Goal: Obtain resource: Download file/media

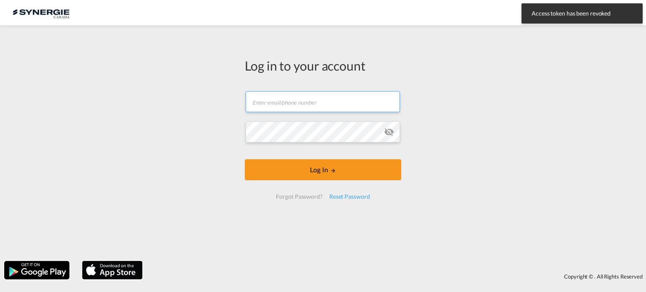
type input "[EMAIL_ADDRESS][DOMAIN_NAME]"
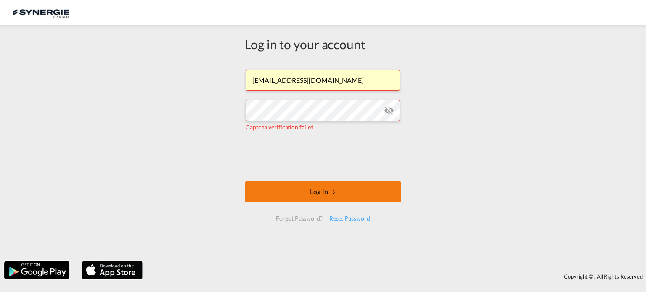
click at [299, 195] on button "Log In" at bounding box center [323, 191] width 156 height 21
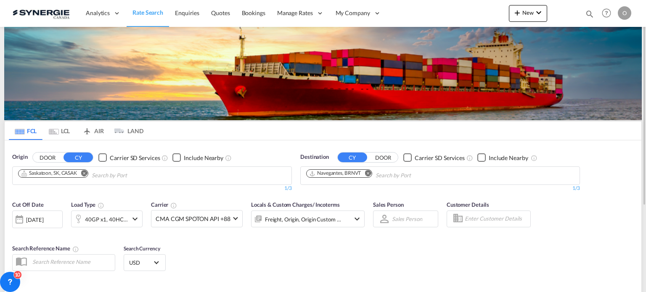
click at [591, 14] on md-icon "icon-magnify" at bounding box center [589, 13] width 9 height 9
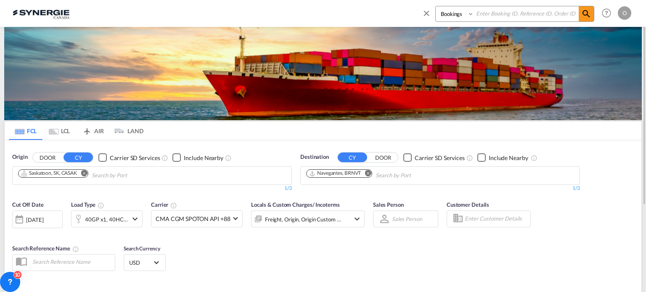
click at [455, 15] on select "Bookings Quotes Enquiries" at bounding box center [456, 13] width 40 height 15
select select "Quotes"
click at [436, 6] on select "Bookings Quotes Enquiries" at bounding box center [456, 13] width 40 height 15
paste input "SYC000012926"
type input "SYC000012926"
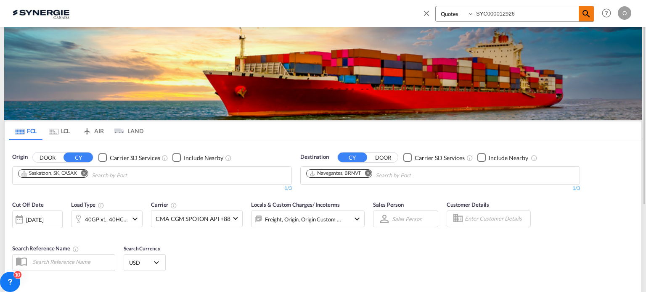
click at [583, 13] on md-icon "icon-magnify" at bounding box center [586, 14] width 10 height 10
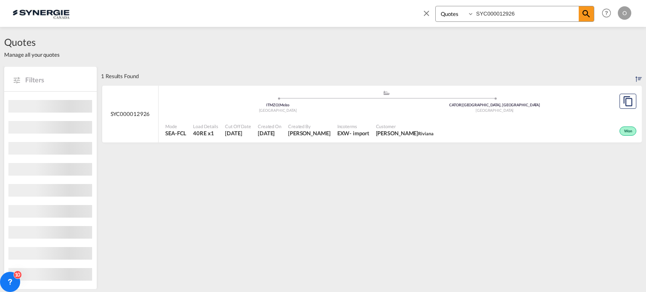
click at [353, 135] on div "- import" at bounding box center [358, 134] width 19 height 8
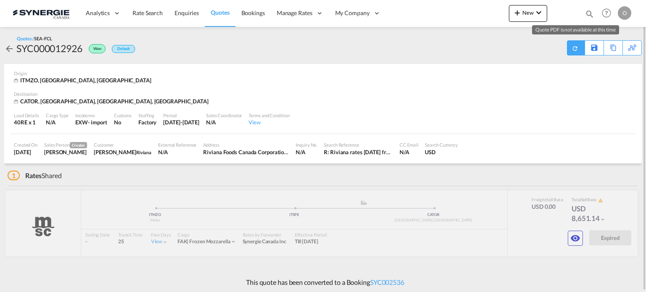
click at [571, 49] on div at bounding box center [576, 47] width 18 height 15
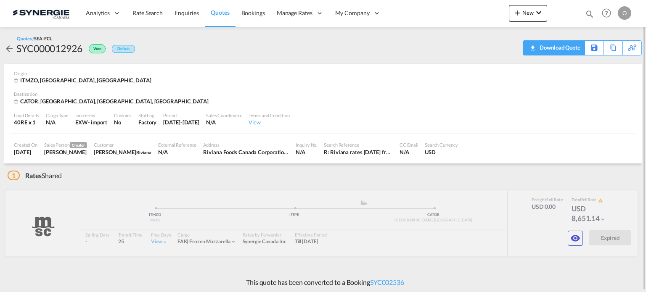
click at [554, 46] on div "Download Quote" at bounding box center [558, 47] width 43 height 13
